Goal: Information Seeking & Learning: Learn about a topic

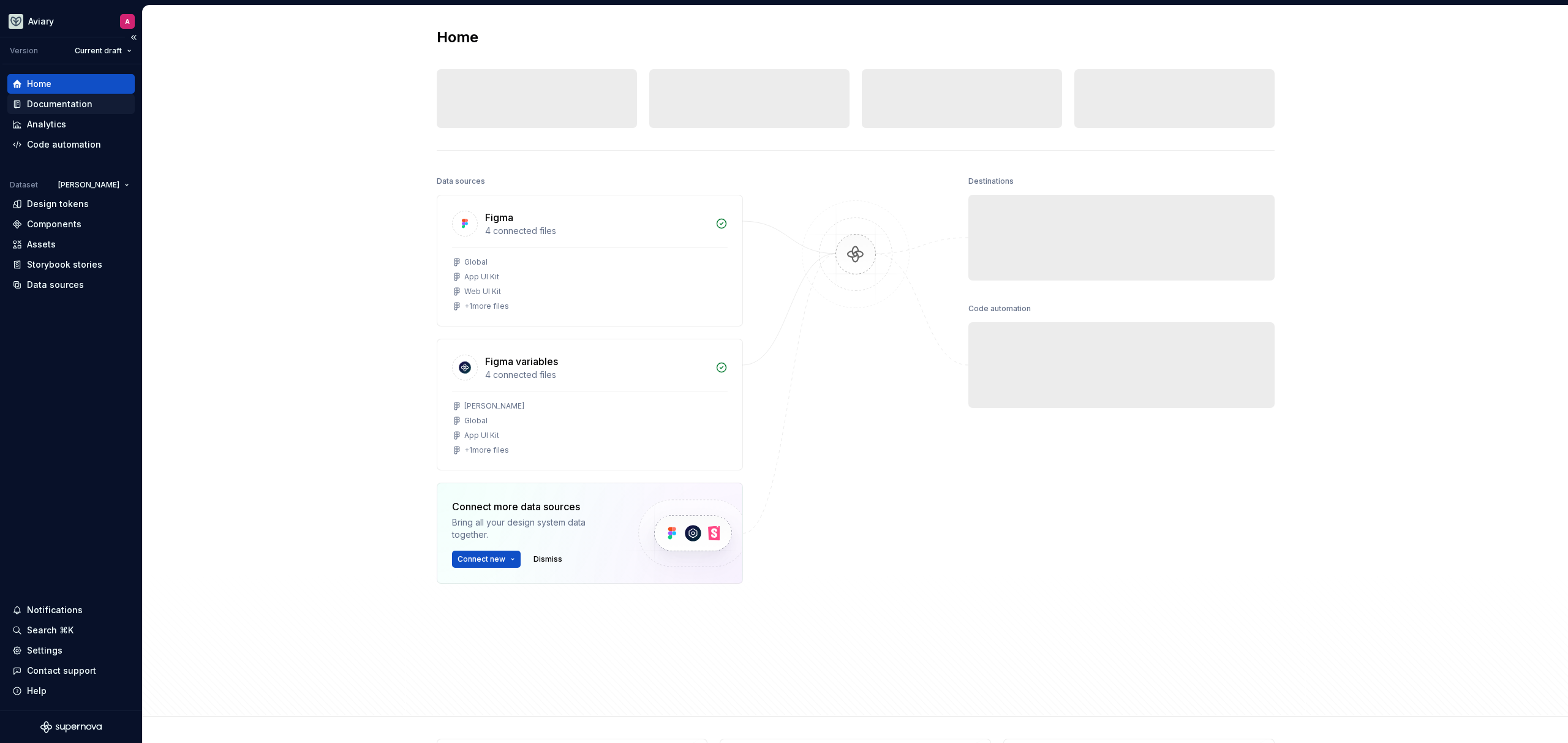
click at [95, 108] on div "Documentation" at bounding box center [71, 104] width 118 height 12
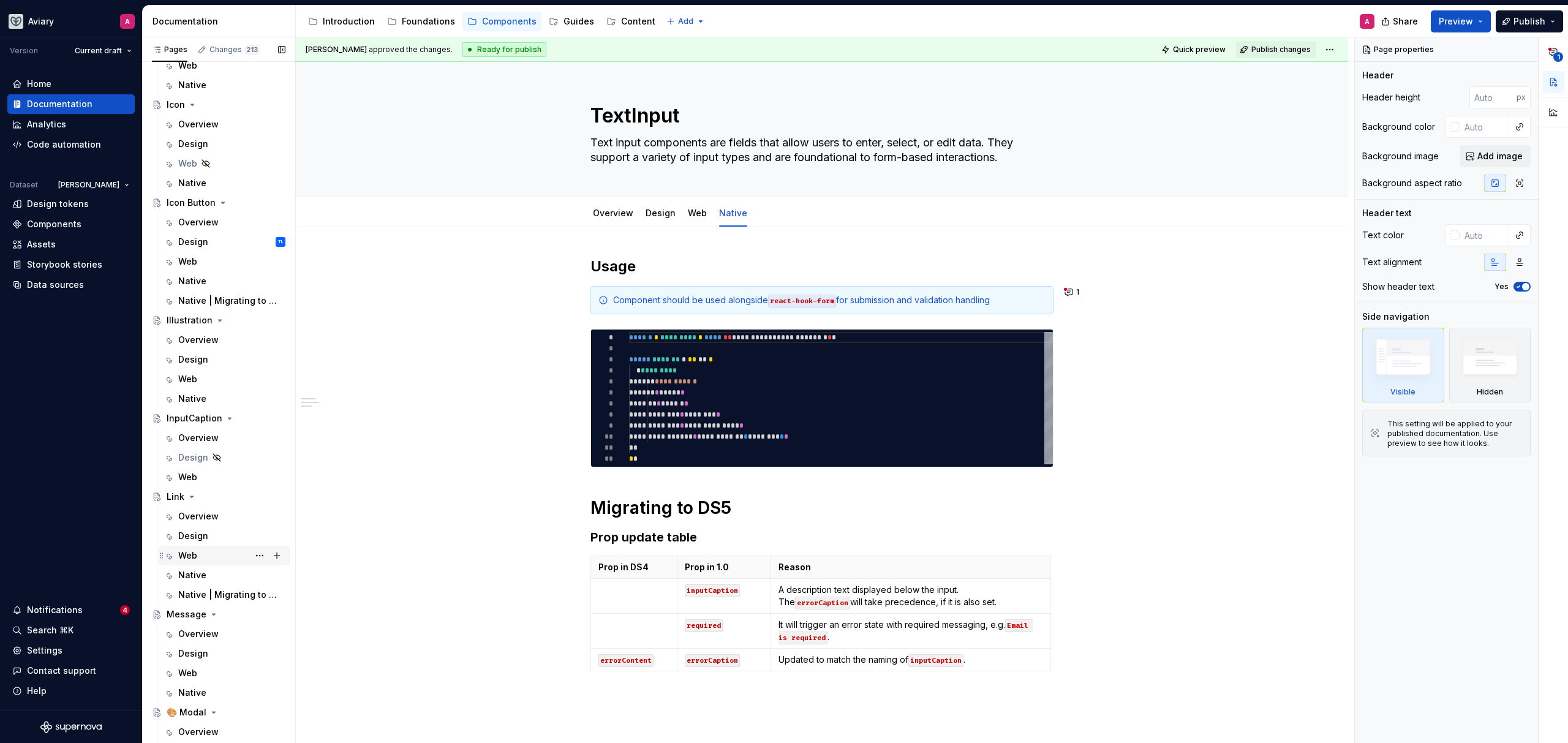
scroll to position [1798, 0]
click at [212, 280] on div "Native" at bounding box center [231, 281] width 107 height 17
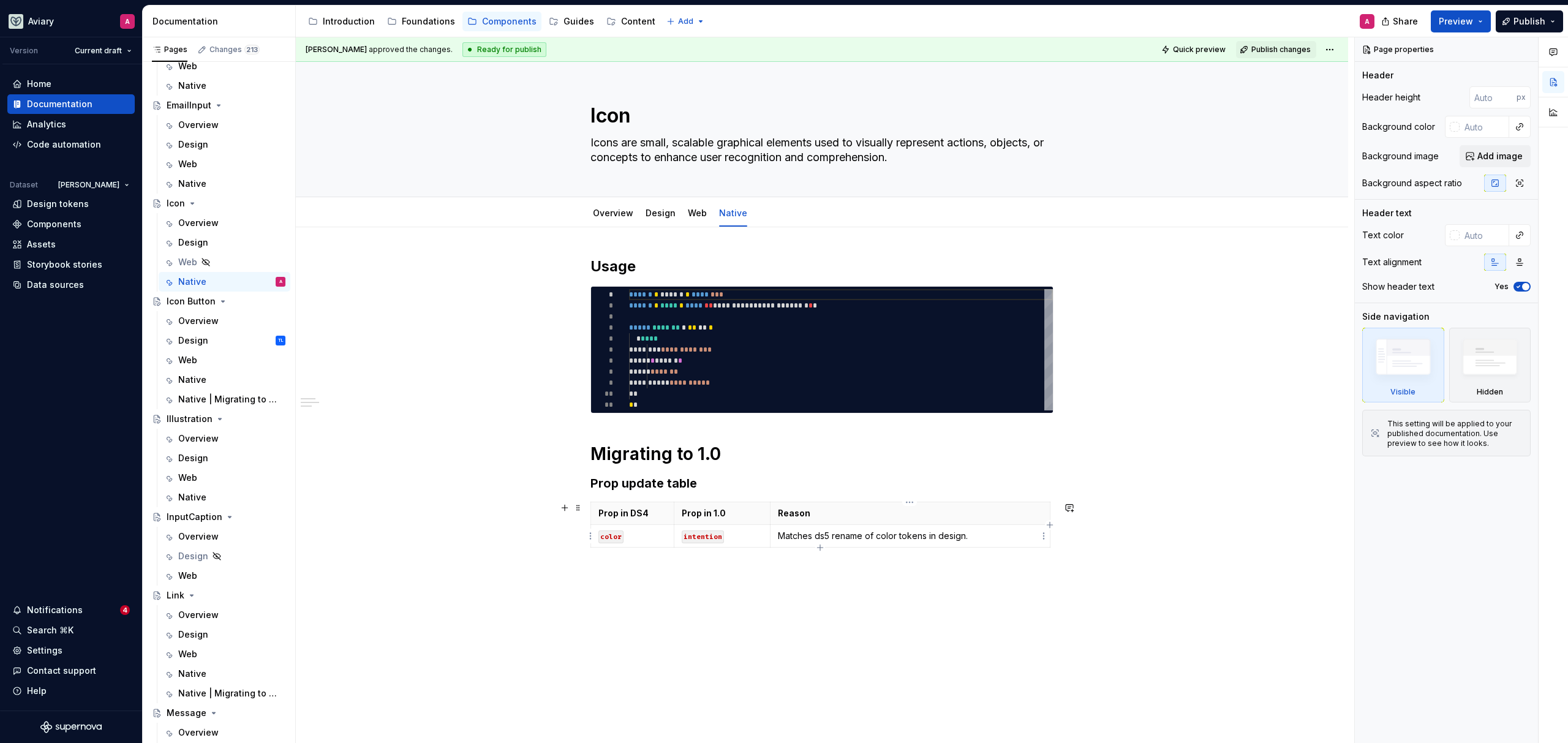
click at [1013, 532] on p "Matches ds5 rename of color tokens in design." at bounding box center [910, 536] width 264 height 12
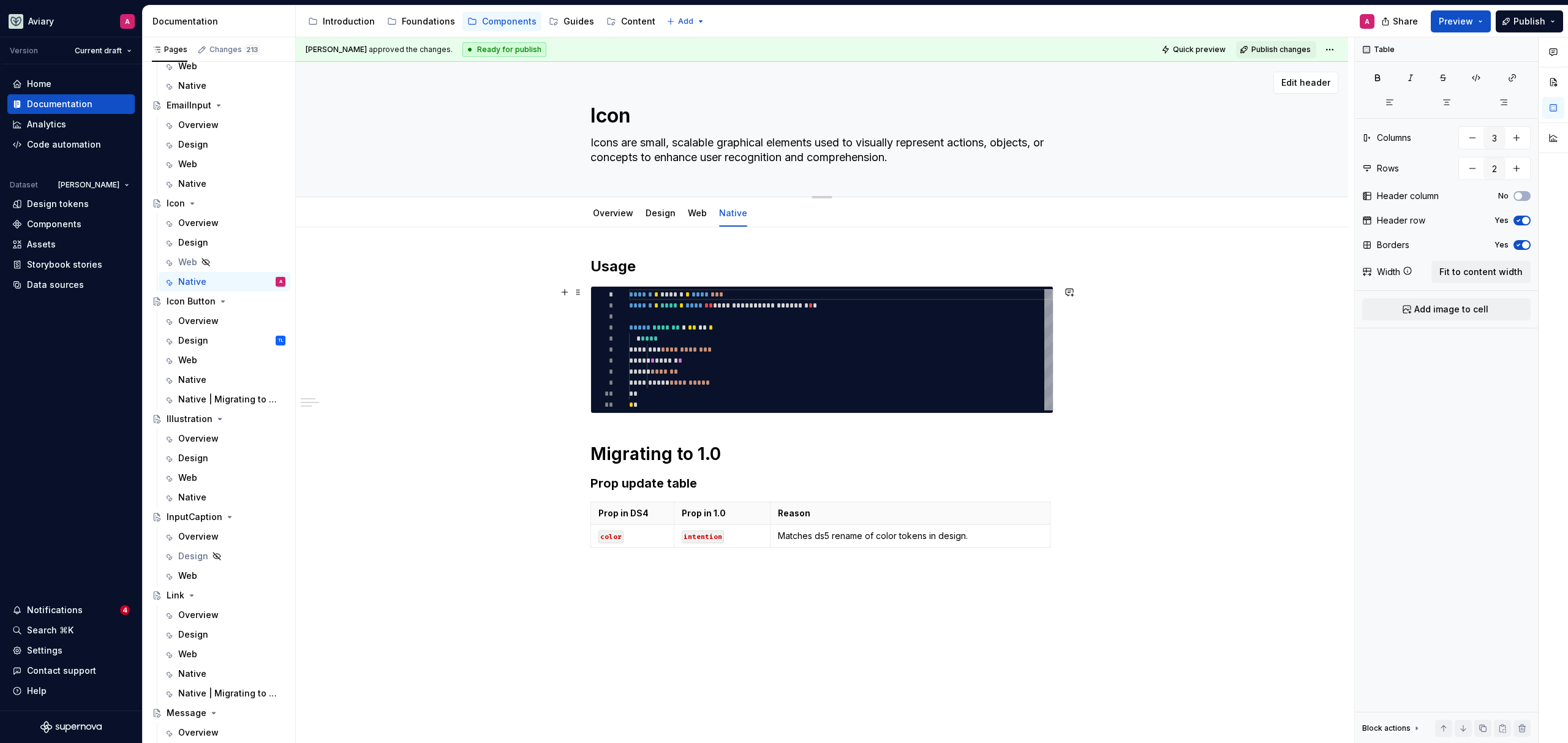
type textarea "*"
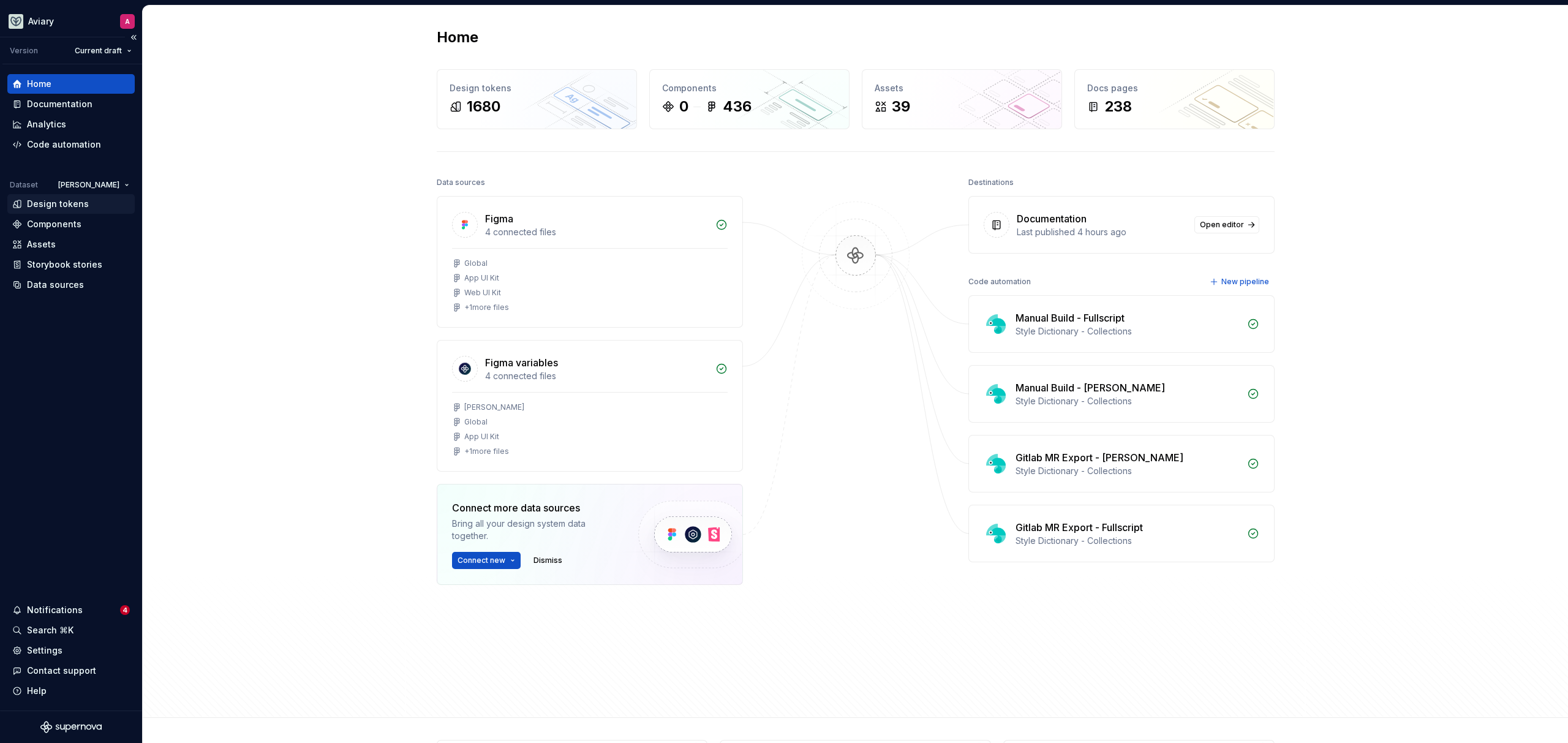
click at [74, 202] on div "Design tokens" at bounding box center [57, 203] width 62 height 12
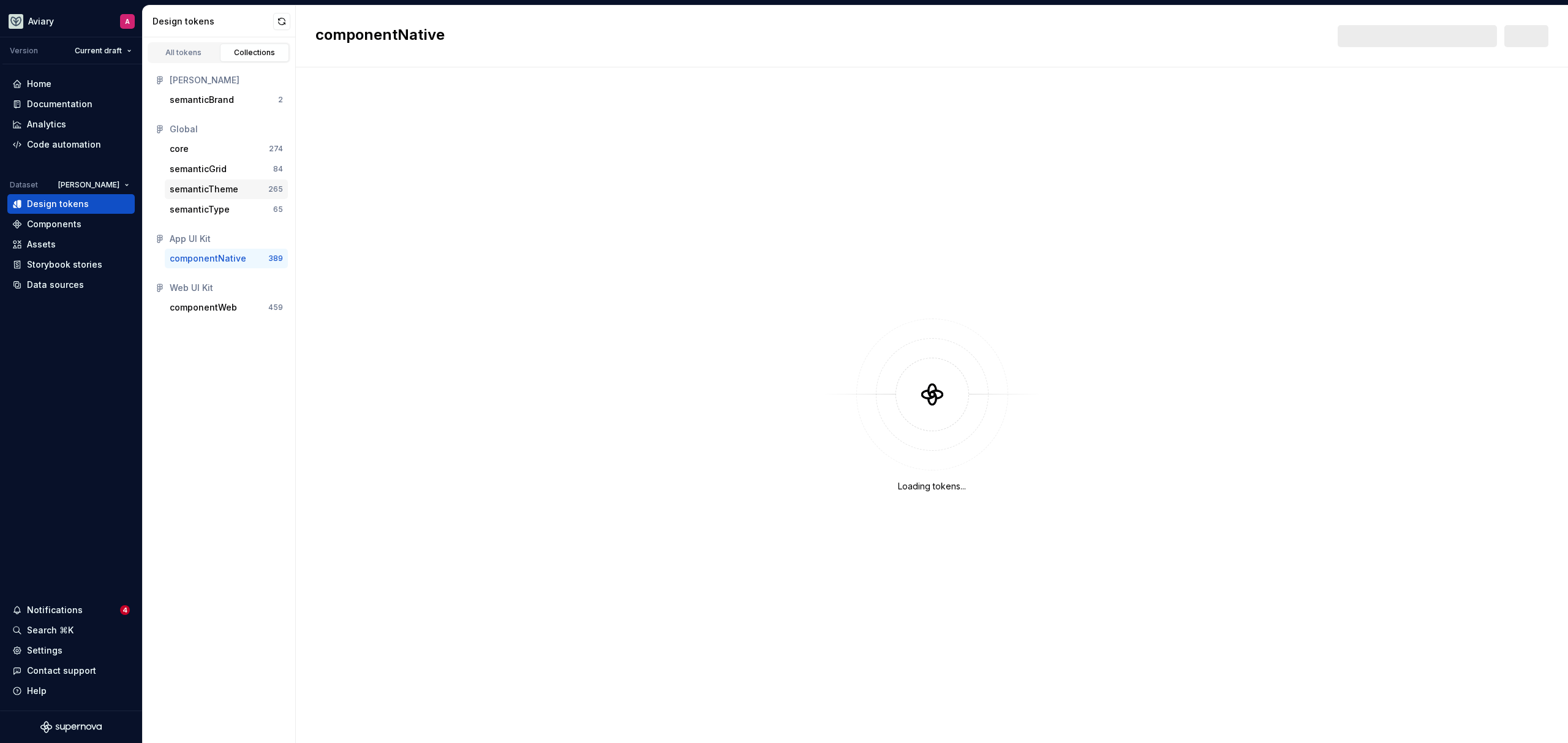
click at [209, 187] on div "semanticTheme" at bounding box center [204, 189] width 69 height 12
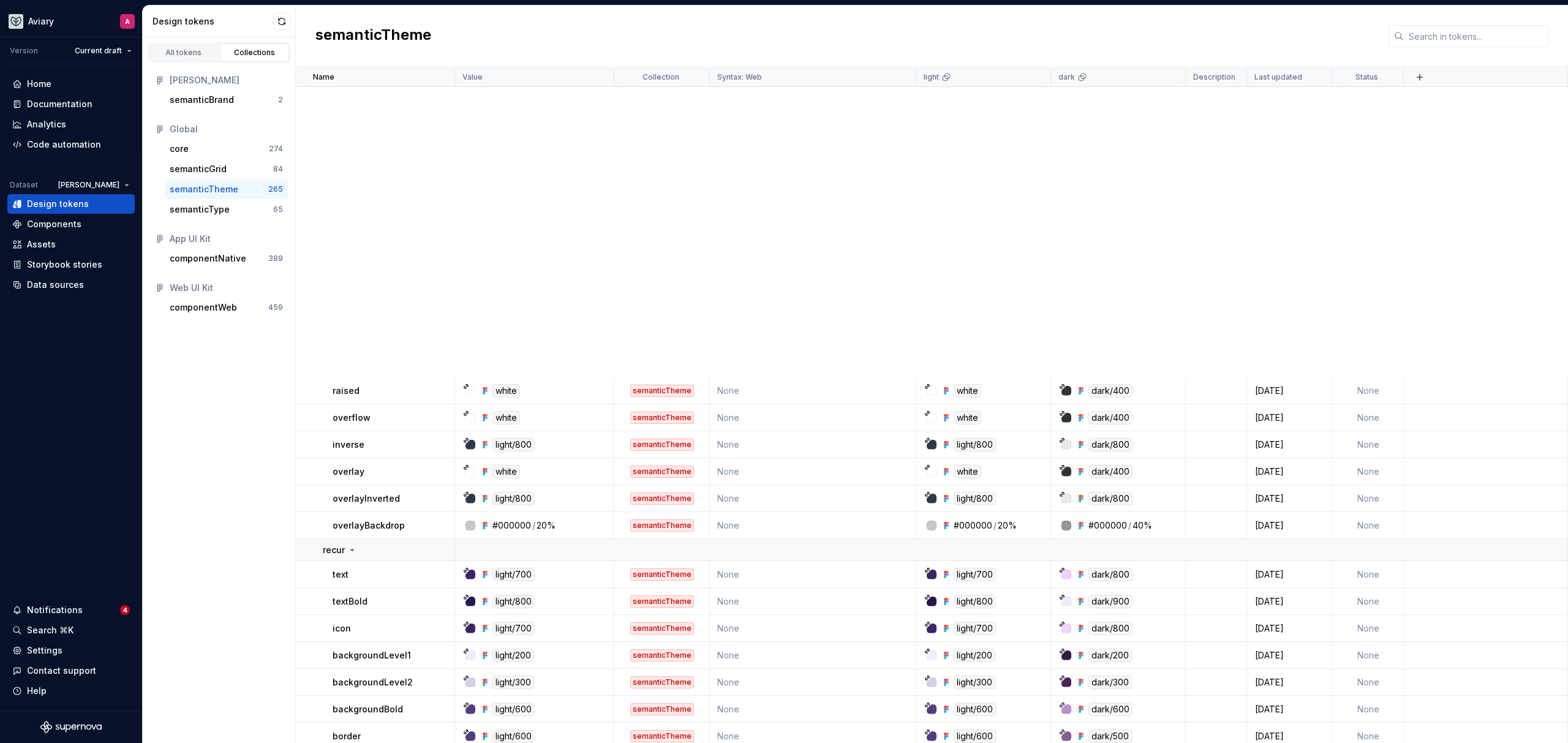
scroll to position [1029, 0]
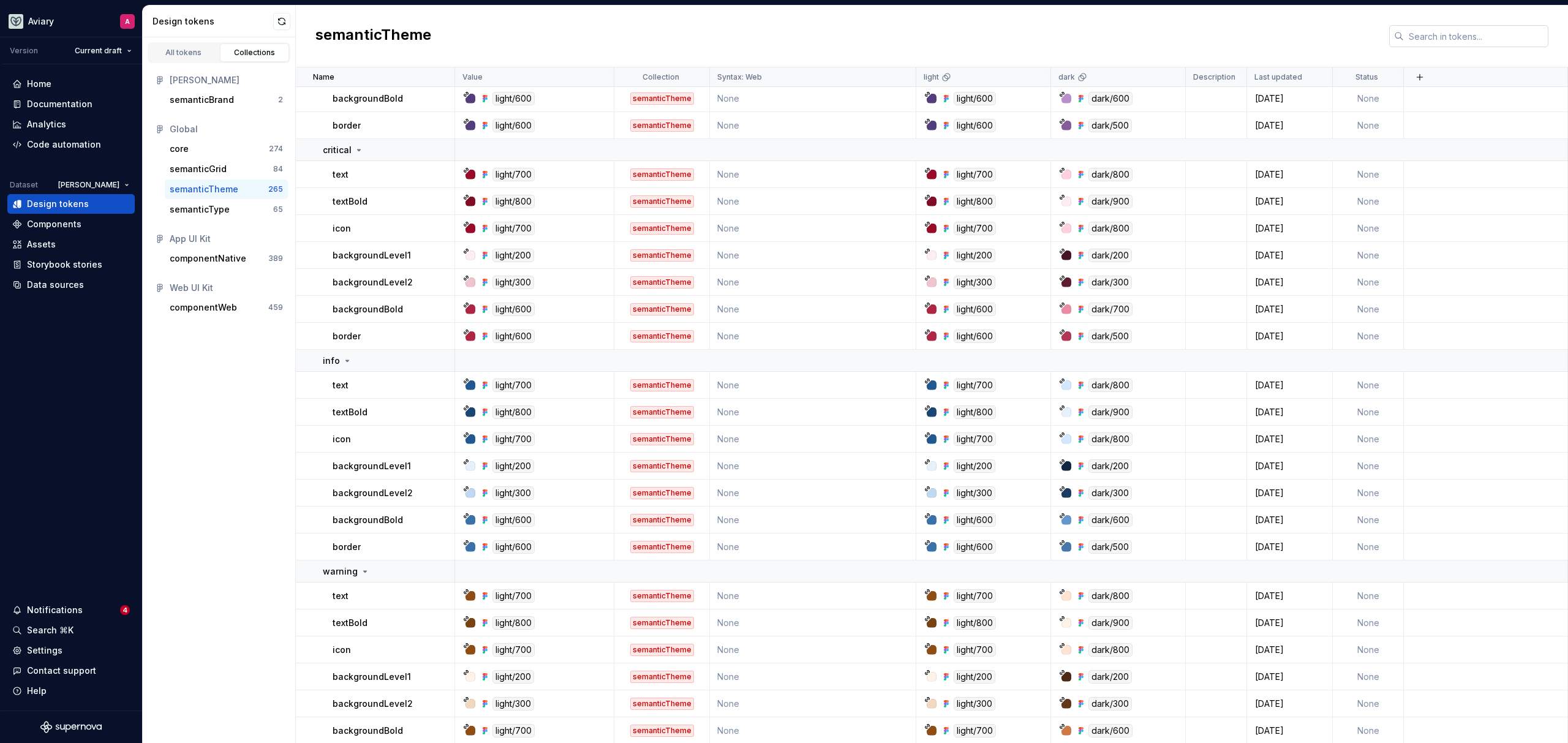
click at [1447, 44] on input "text" at bounding box center [1476, 36] width 144 height 22
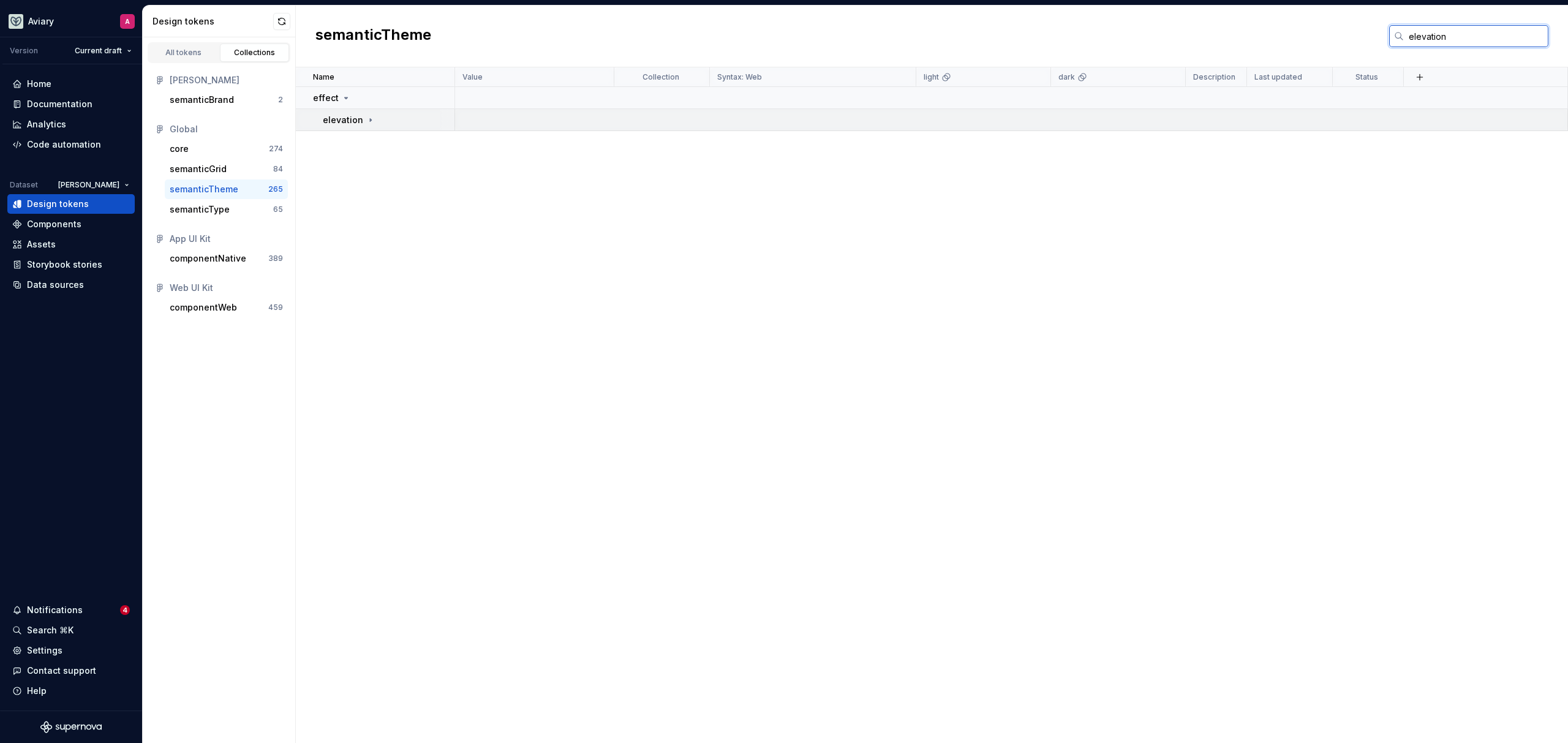
type input "elevation"
click at [371, 114] on div "elevation" at bounding box center [350, 120] width 53 height 12
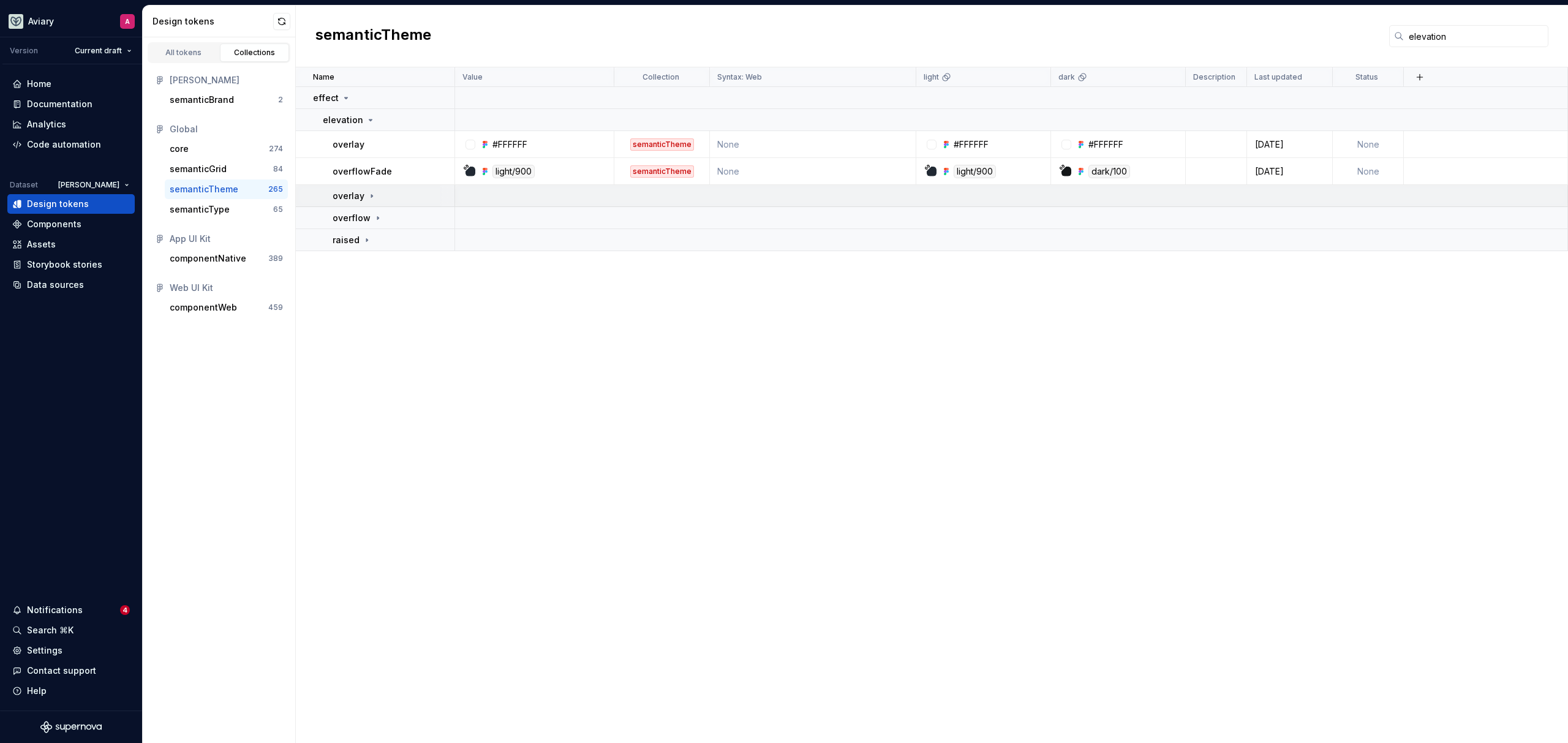
click at [381, 198] on div "overlay" at bounding box center [393, 196] width 121 height 12
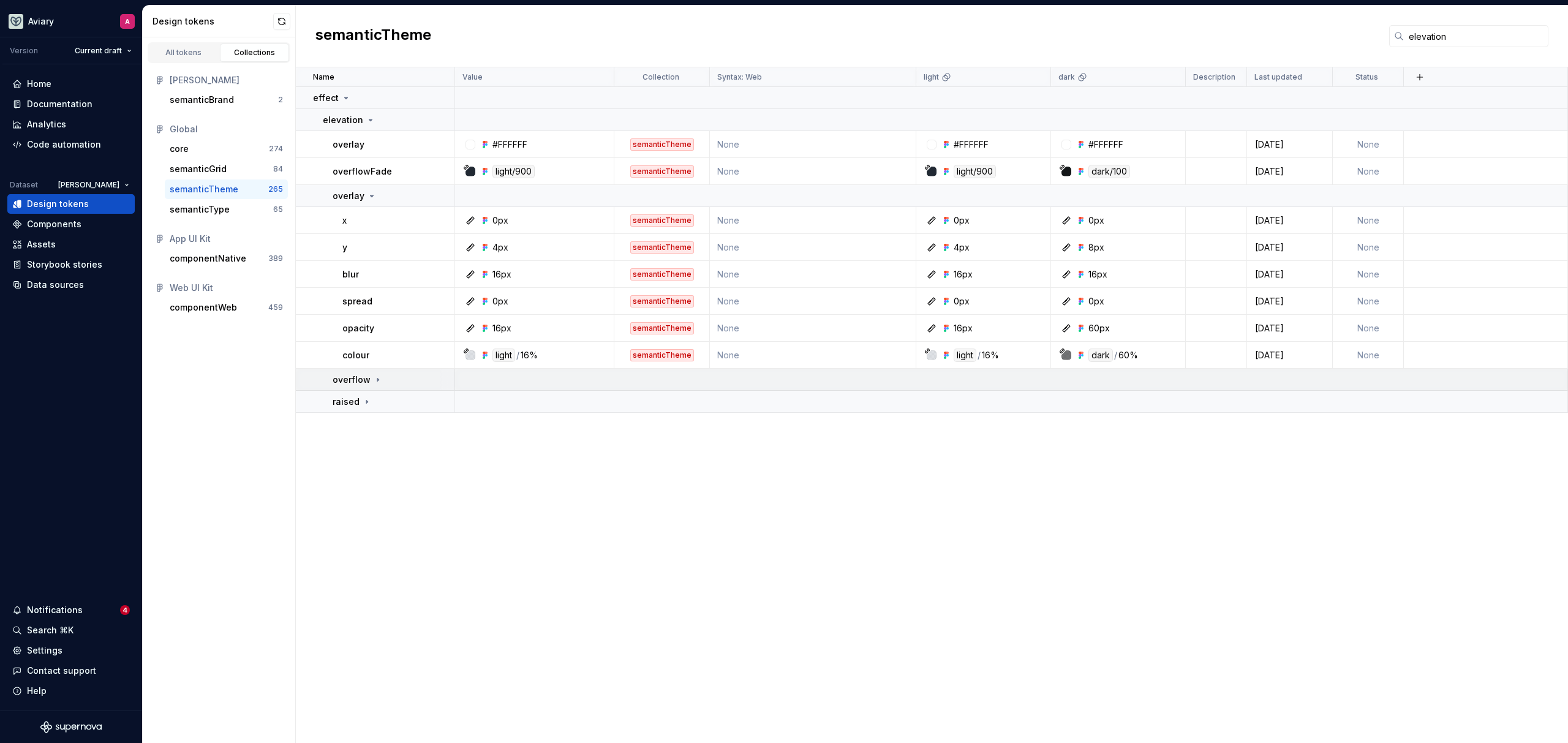
click at [401, 379] on div "overflow" at bounding box center [393, 379] width 121 height 12
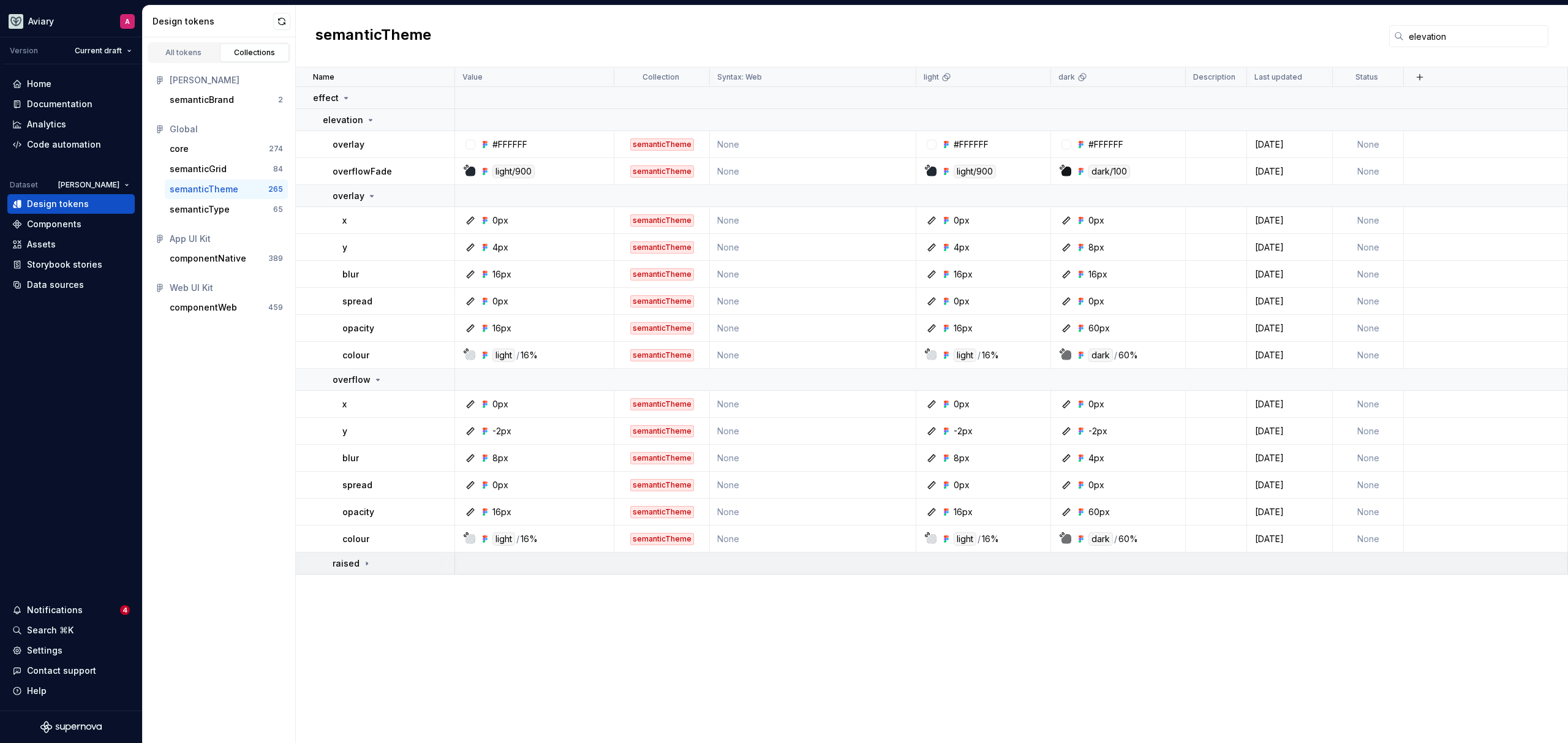
click at [404, 562] on div "raised" at bounding box center [393, 563] width 121 height 12
